Goal: Check status: Check status

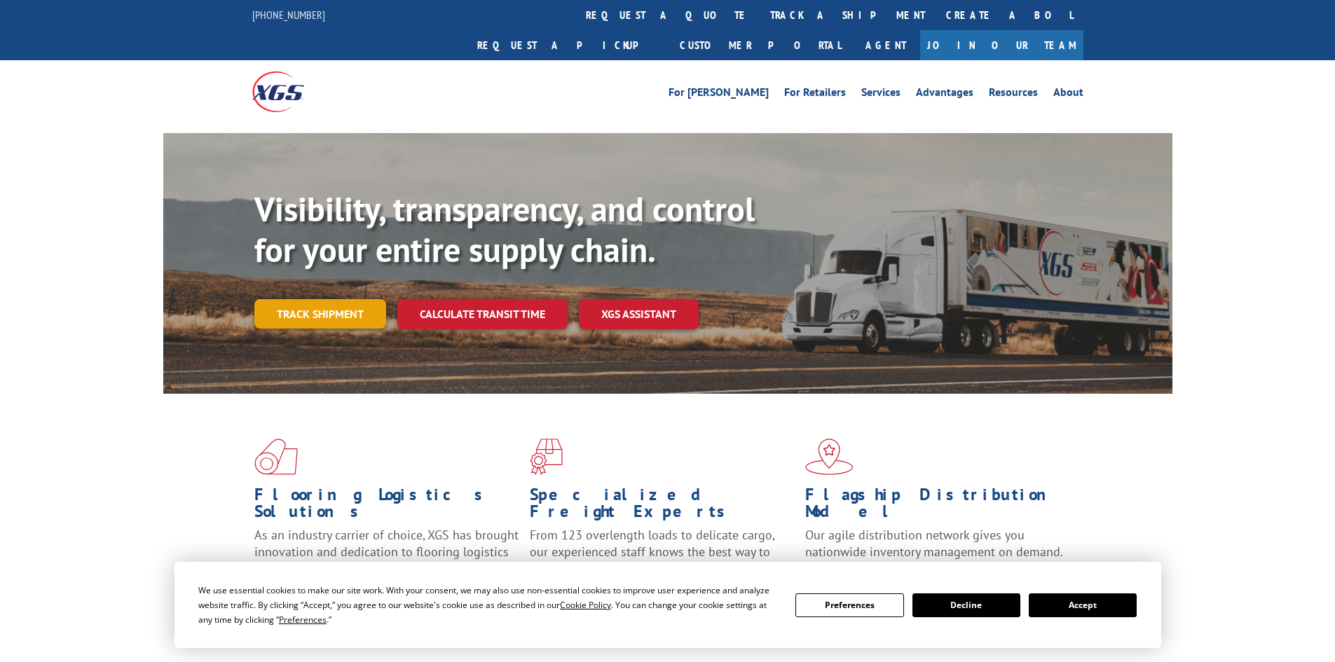
click at [344, 299] on link "Track shipment" at bounding box center [320, 313] width 132 height 29
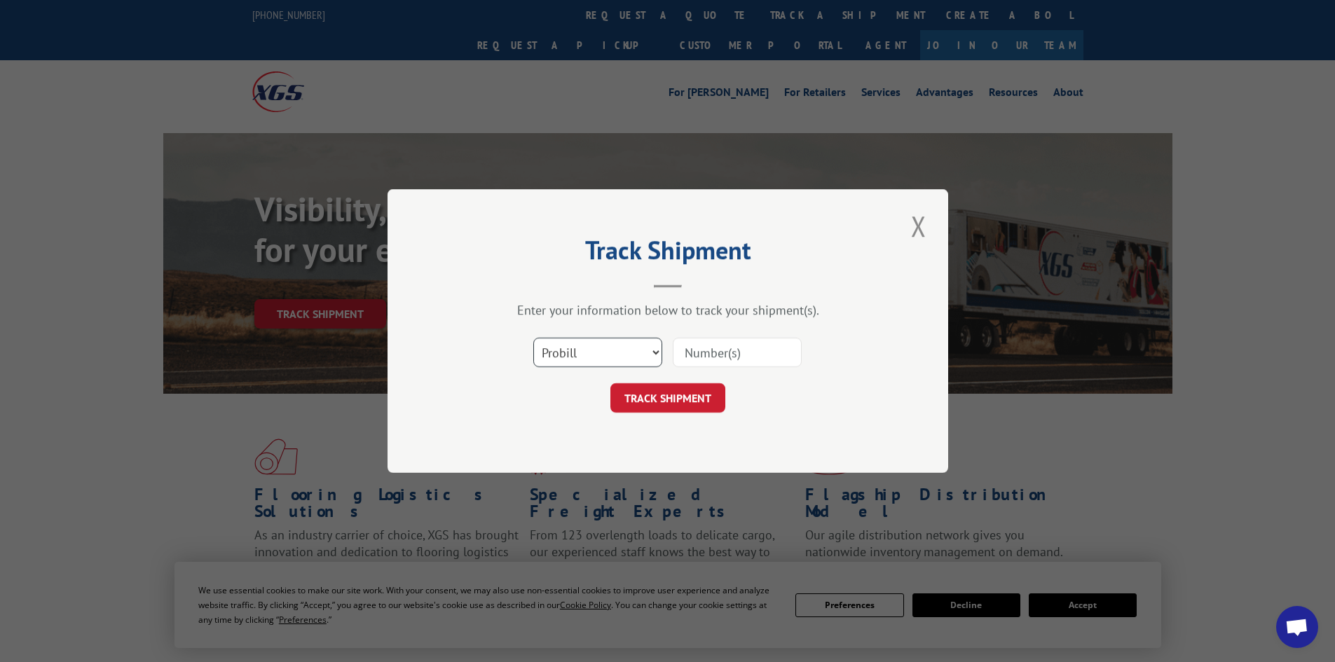
click at [578, 361] on select "Select category... Probill BOL PO" at bounding box center [597, 352] width 129 height 29
select select "bol"
click at [533, 338] on select "Select category... Probill BOL PO" at bounding box center [597, 352] width 129 height 29
click at [716, 354] on input at bounding box center [737, 352] width 129 height 29
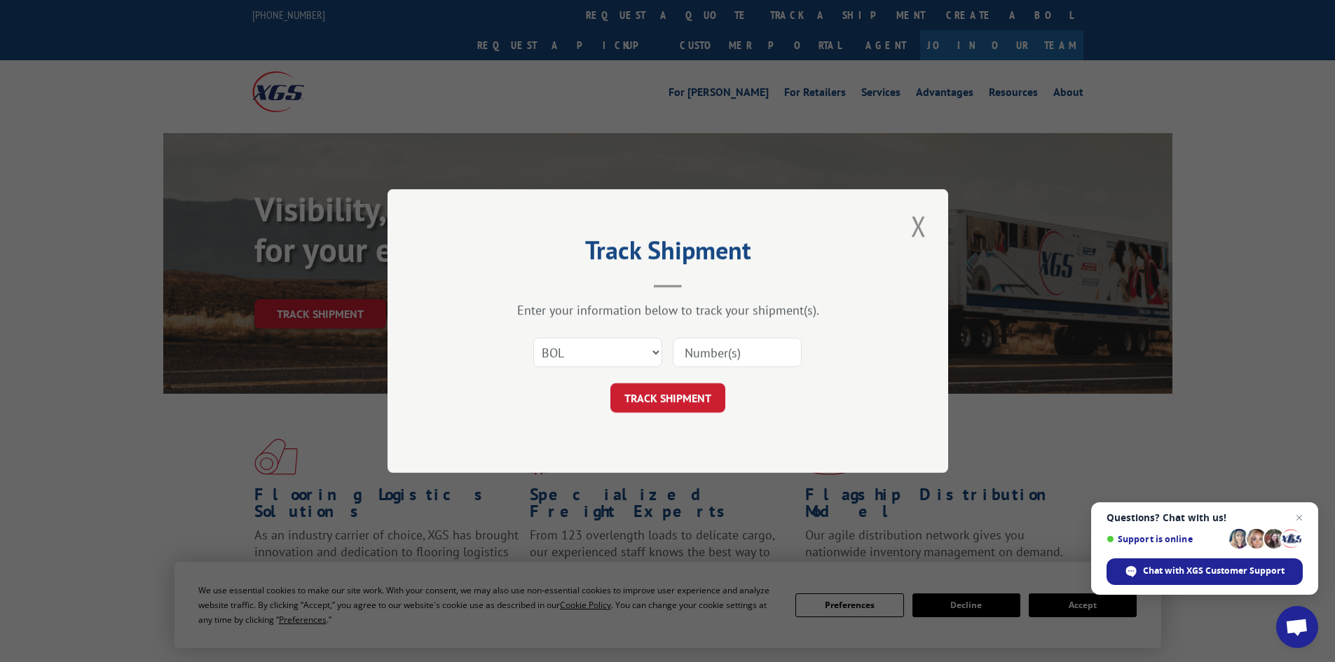
paste input "5949988"
type input "5949988"
click button "TRACK SHIPMENT" at bounding box center [668, 397] width 115 height 29
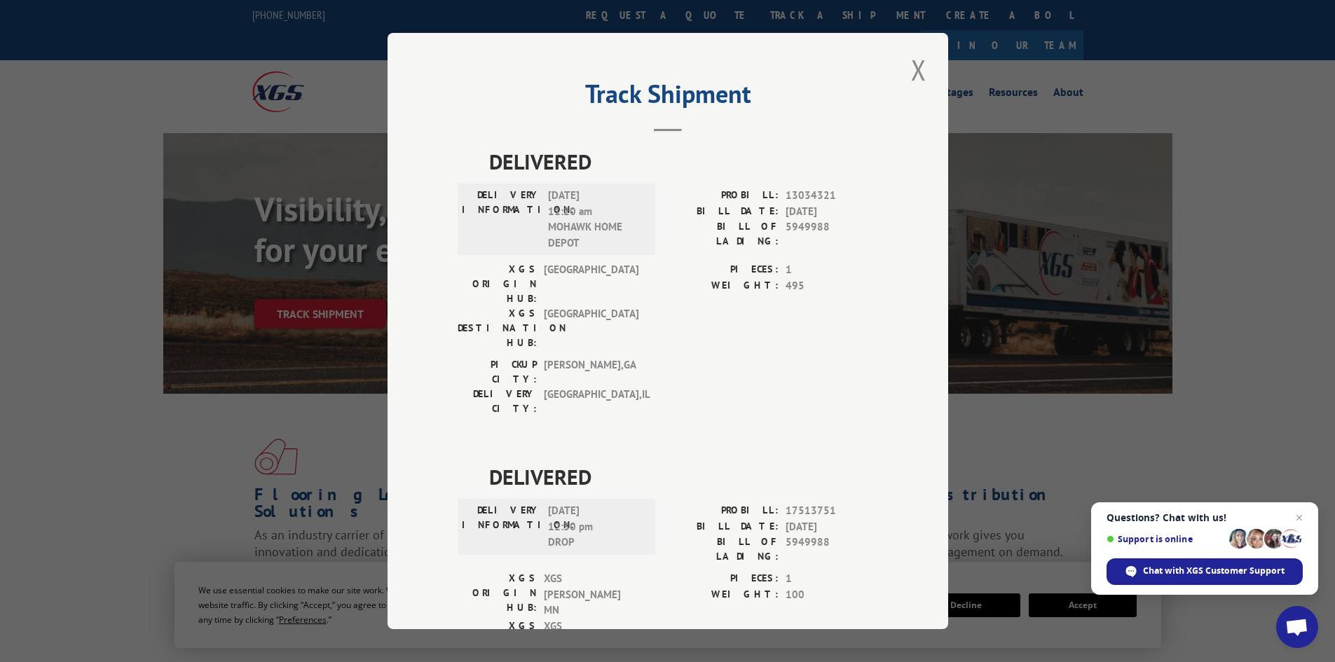
scroll to position [83, 0]
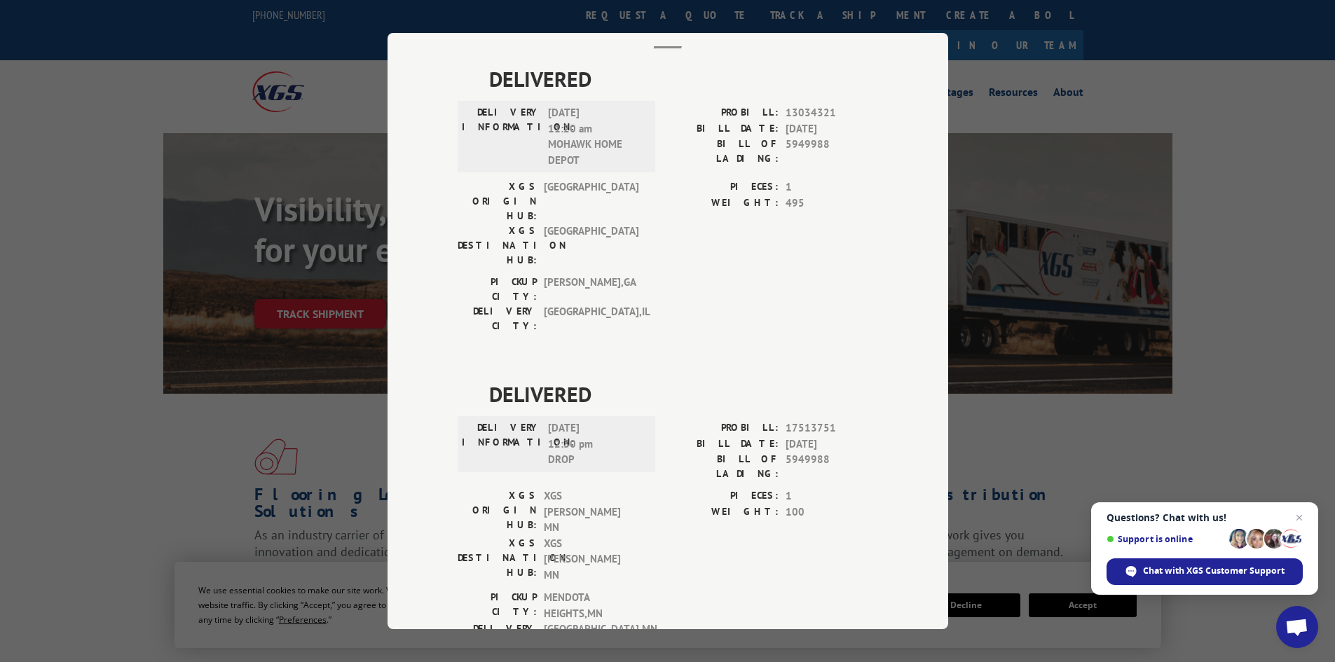
click at [1217, 262] on div "Track Shipment DELIVERED DELIVERY INFORMATION: [DATE] 11:20 am MOHAWK HOME DEPO…" at bounding box center [667, 331] width 1335 height 662
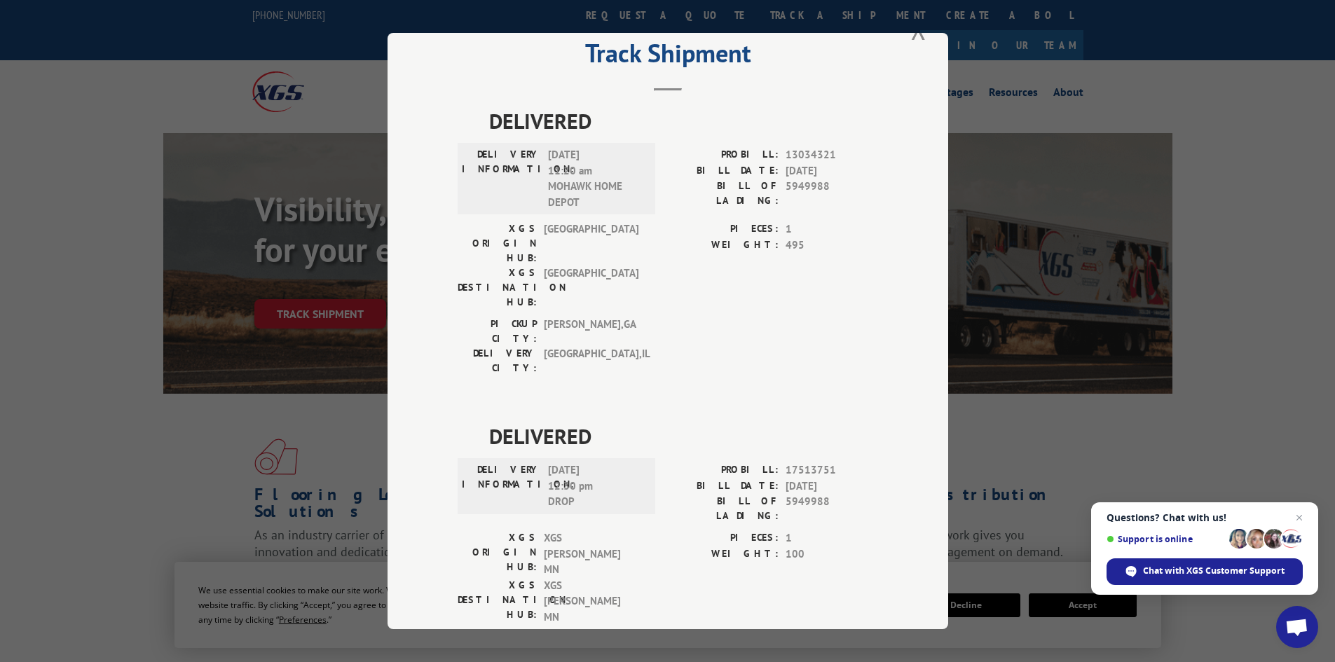
scroll to position [0, 0]
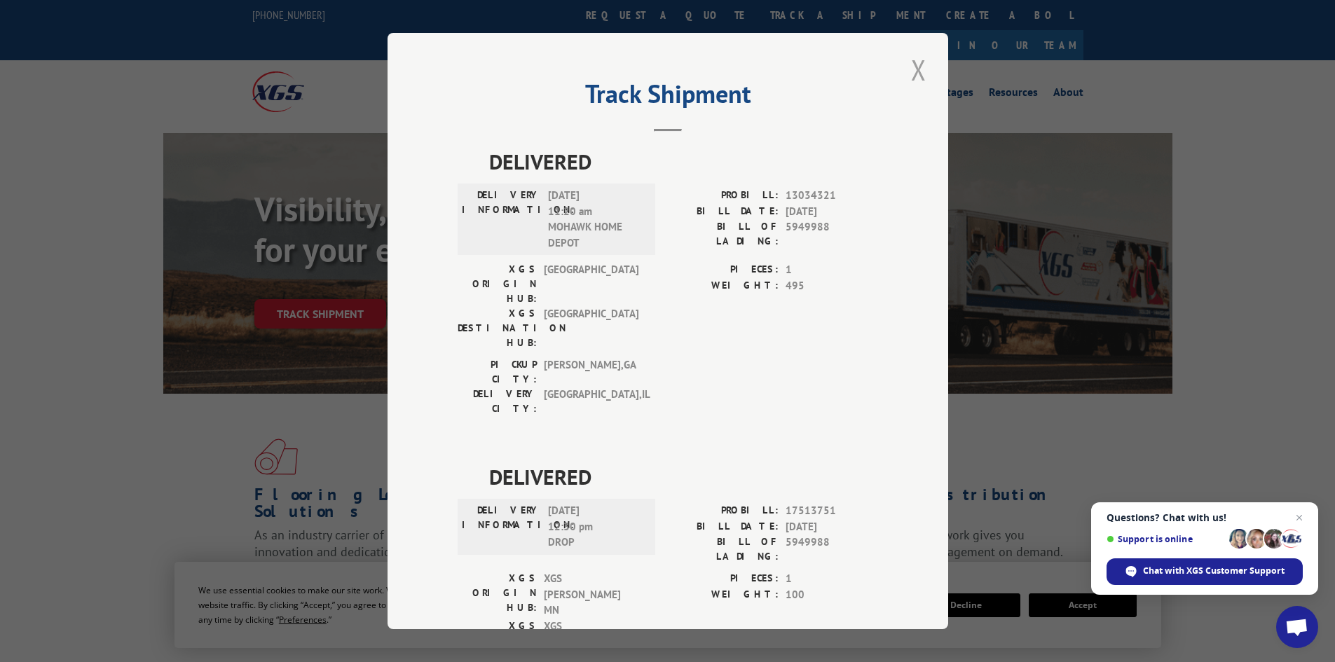
click at [909, 69] on button "Close modal" at bounding box center [919, 69] width 24 height 39
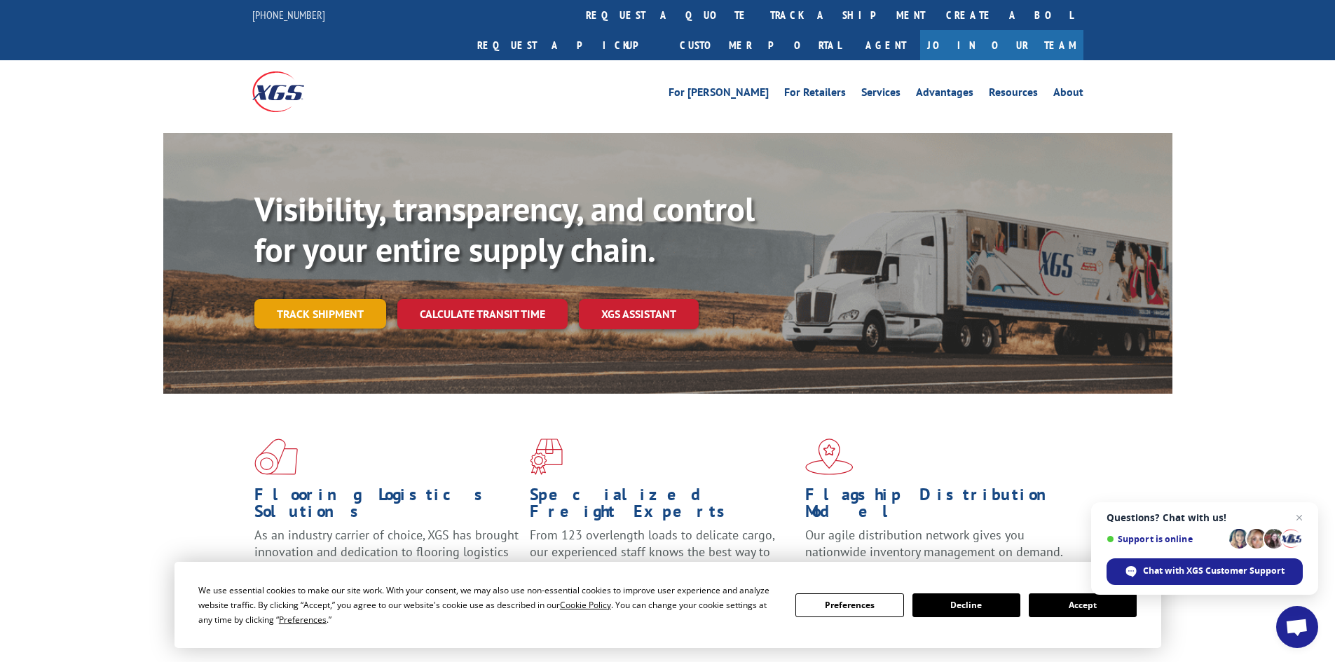
click at [285, 299] on link "Track shipment" at bounding box center [320, 313] width 132 height 29
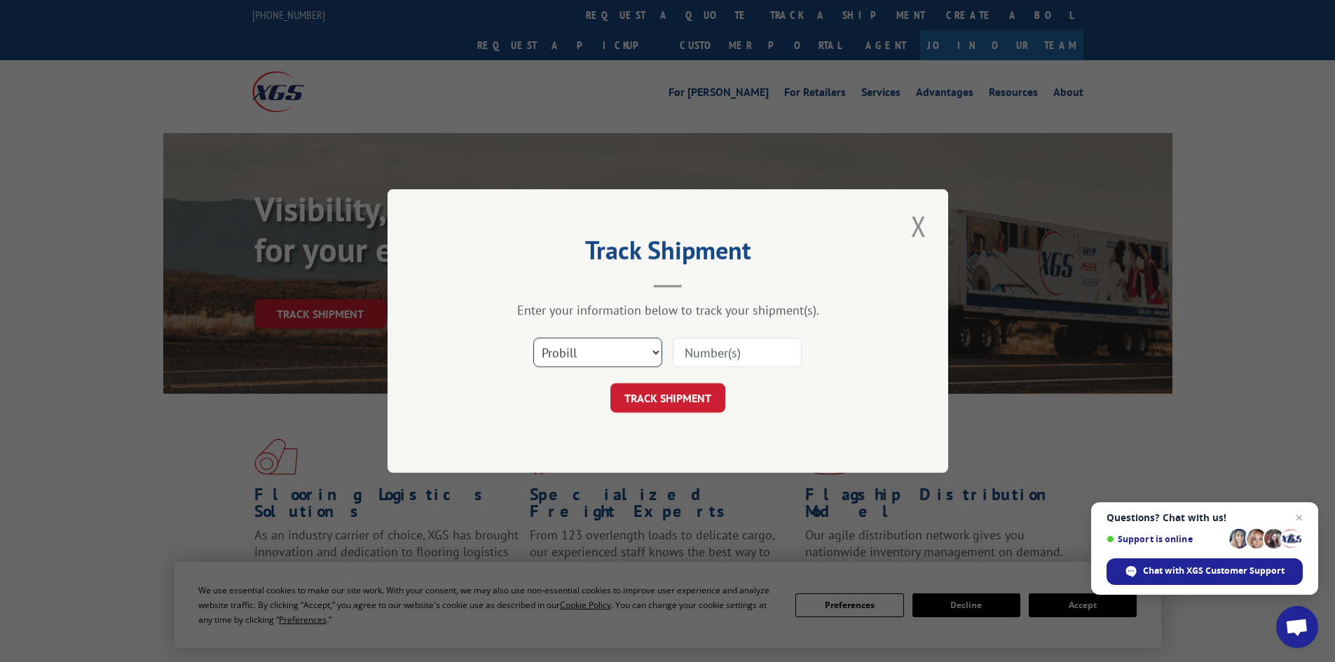
click at [595, 349] on select "Select category... Probill BOL PO" at bounding box center [597, 352] width 129 height 29
select select "bol"
click at [533, 338] on select "Select category... Probill BOL PO" at bounding box center [597, 352] width 129 height 29
click at [709, 364] on input at bounding box center [737, 352] width 129 height 29
paste input "4913952"
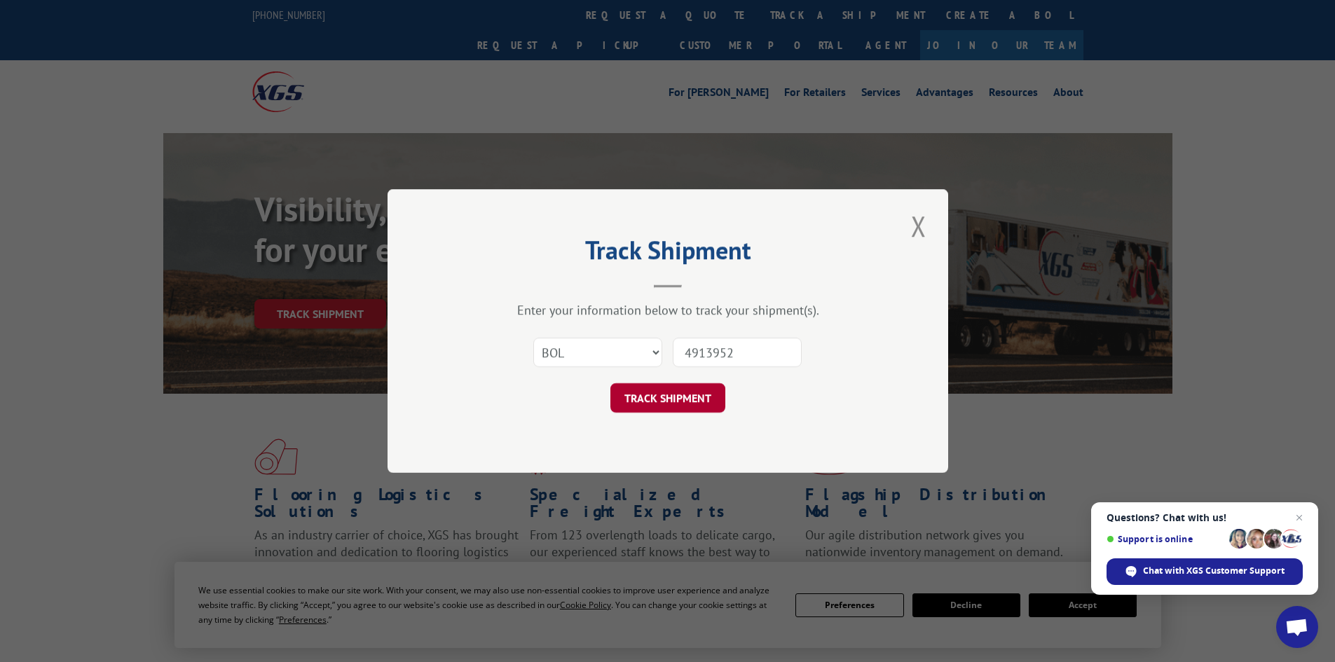
type input "4913952"
click at [679, 393] on button "TRACK SHIPMENT" at bounding box center [668, 397] width 115 height 29
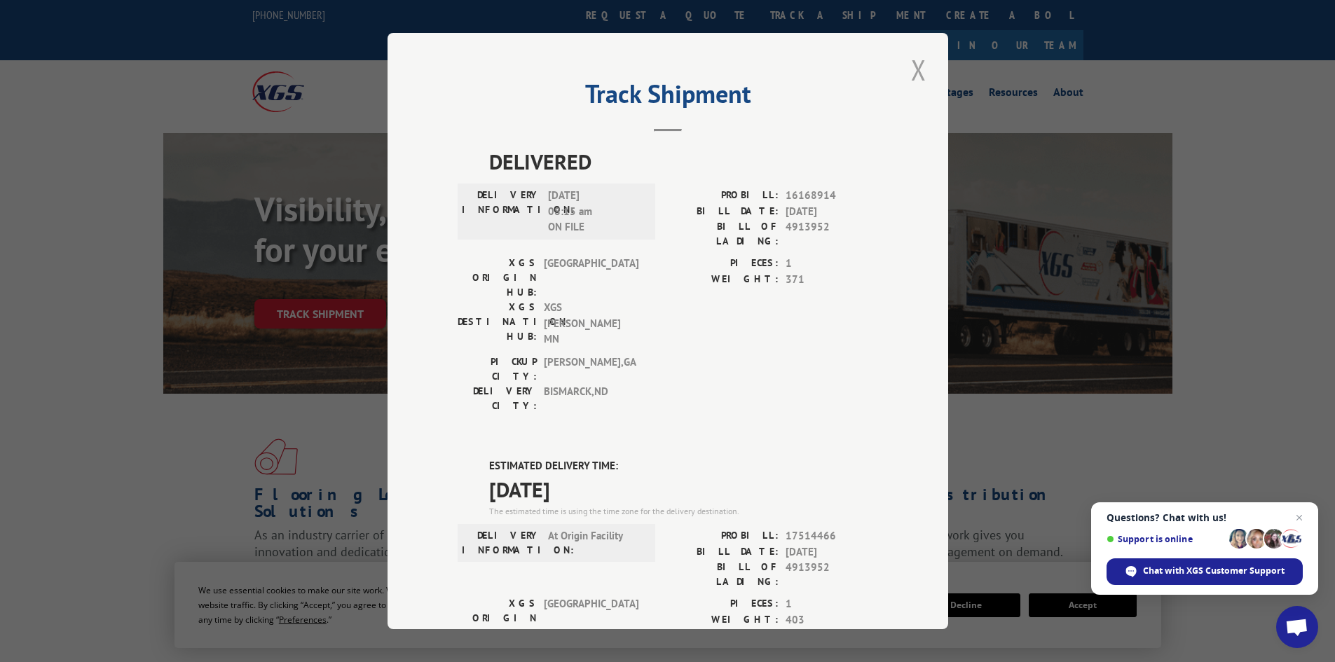
click at [914, 72] on button "Close modal" at bounding box center [919, 69] width 24 height 39
